Goal: Find specific page/section: Find specific page/section

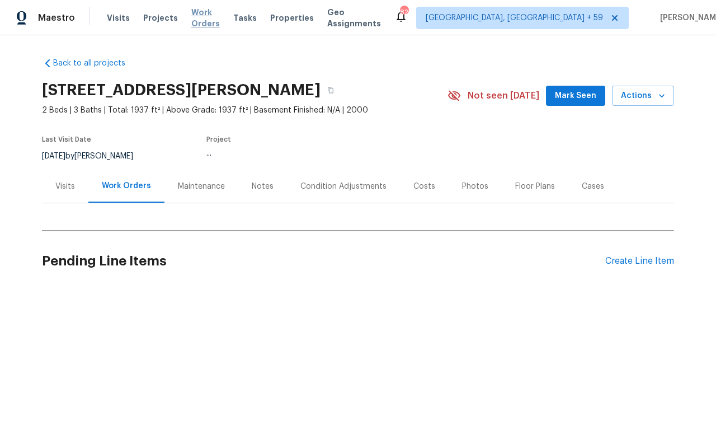
click at [205, 17] on span "Work Orders" at bounding box center [205, 18] width 29 height 22
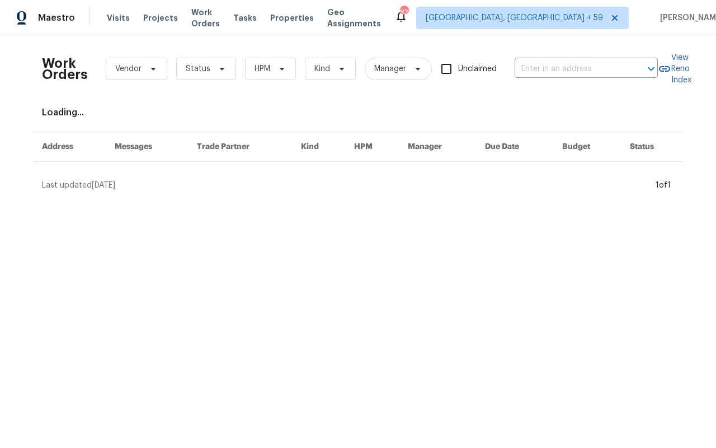
click at [542, 79] on div "Work Orders Vendor Status HPM Kind Manager Unclaimed ​" at bounding box center [350, 68] width 616 height 49
click at [542, 70] on input "text" at bounding box center [571, 68] width 112 height 17
paste input "[STREET_ADDRESS][PERSON_NAME]"
type input "[STREET_ADDRESS][PERSON_NAME]"
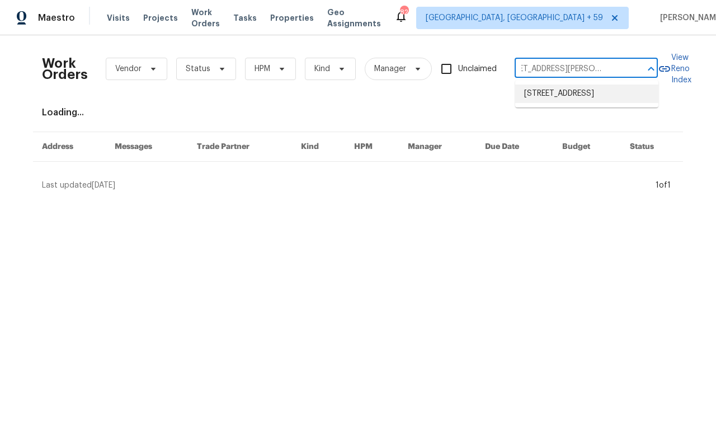
click at [553, 102] on li "[STREET_ADDRESS]" at bounding box center [586, 93] width 143 height 18
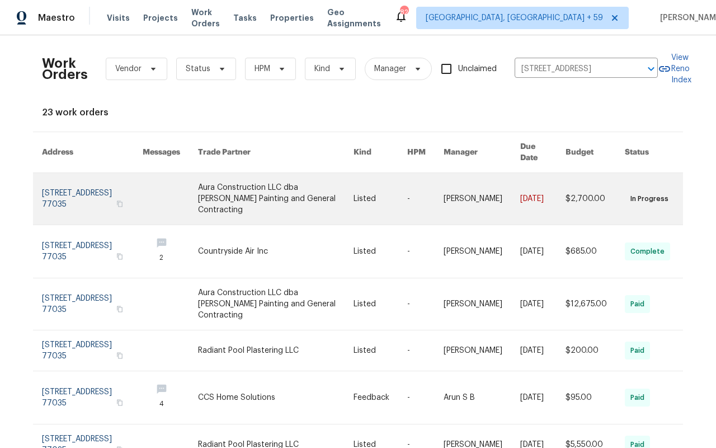
click at [75, 189] on link at bounding box center [92, 198] width 101 height 51
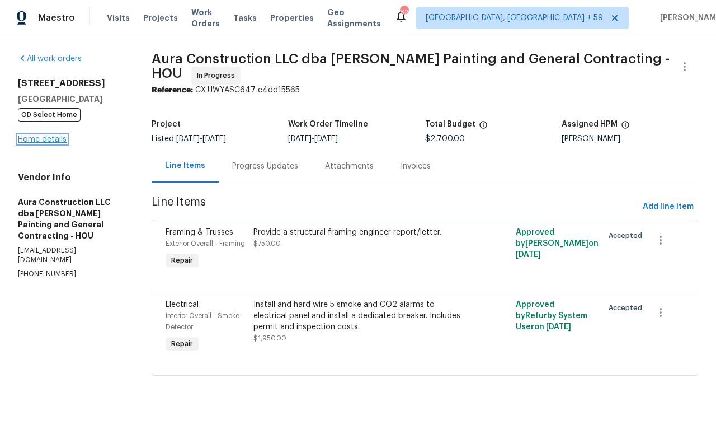
click at [43, 142] on link "Home details" at bounding box center [42, 139] width 49 height 8
